Goal: Task Accomplishment & Management: Manage account settings

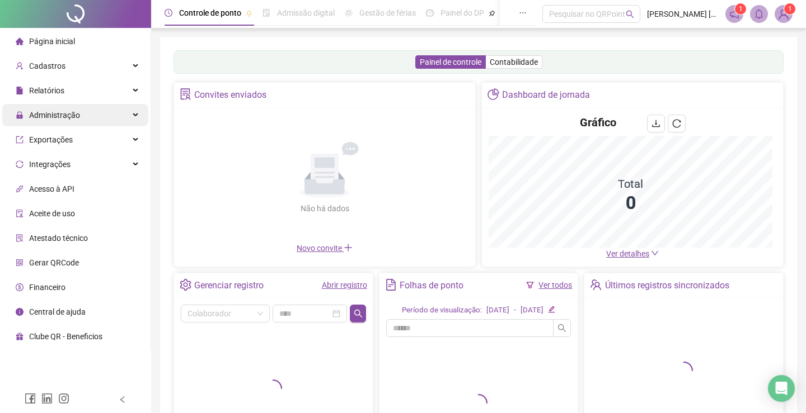
click at [75, 114] on span "Administração" at bounding box center [54, 115] width 51 height 9
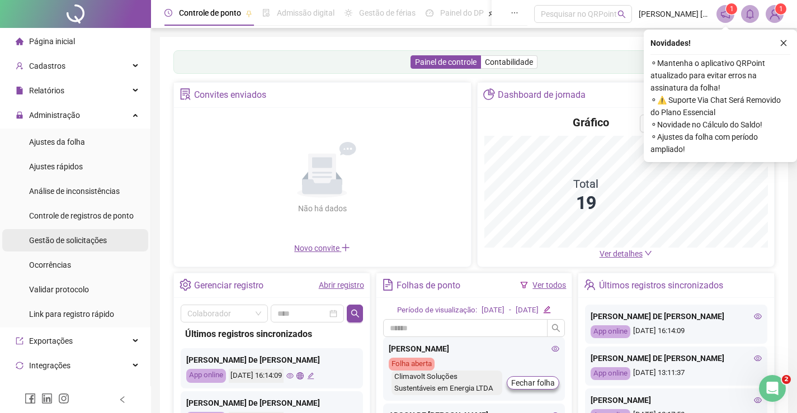
click at [67, 245] on span "Gestão de solicitações" at bounding box center [68, 240] width 78 height 9
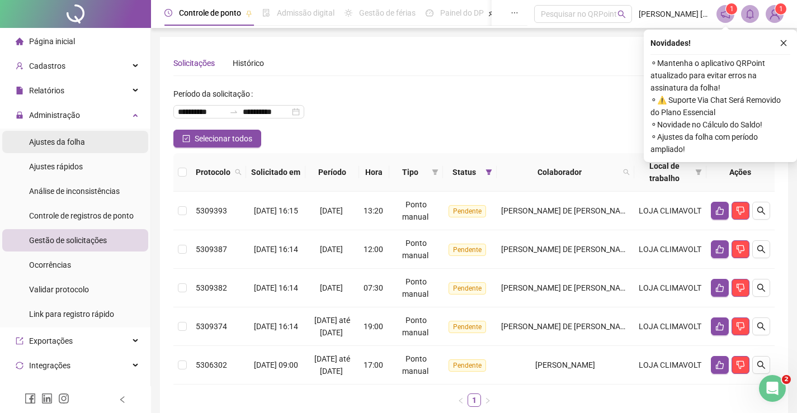
click at [787, 43] on icon "close" at bounding box center [784, 43] width 8 height 8
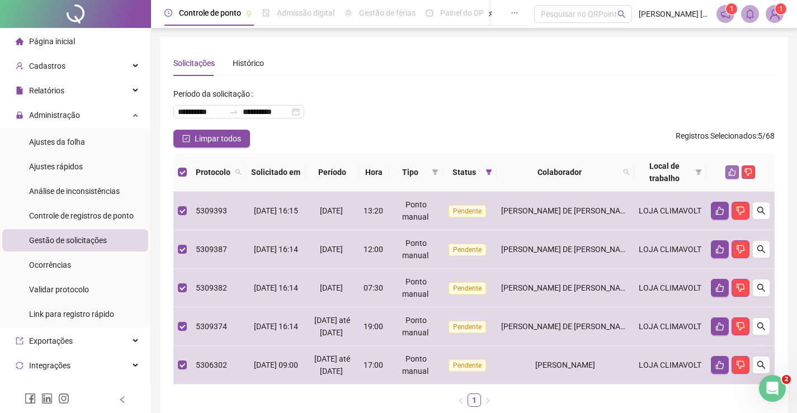
click at [734, 175] on icon "like" at bounding box center [732, 172] width 8 height 8
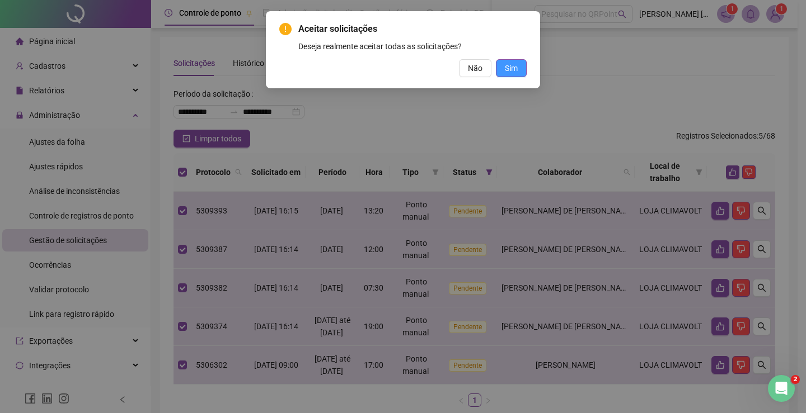
click at [512, 69] on span "Sim" at bounding box center [511, 68] width 13 height 12
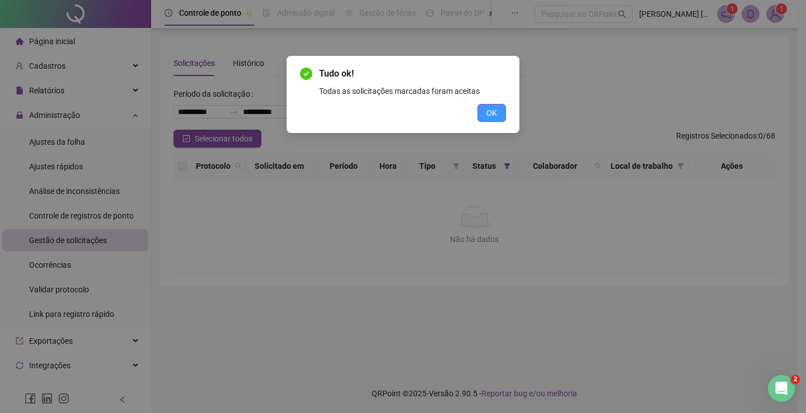
click at [488, 113] on span "OK" at bounding box center [491, 113] width 11 height 12
